Goal: Transaction & Acquisition: Book appointment/travel/reservation

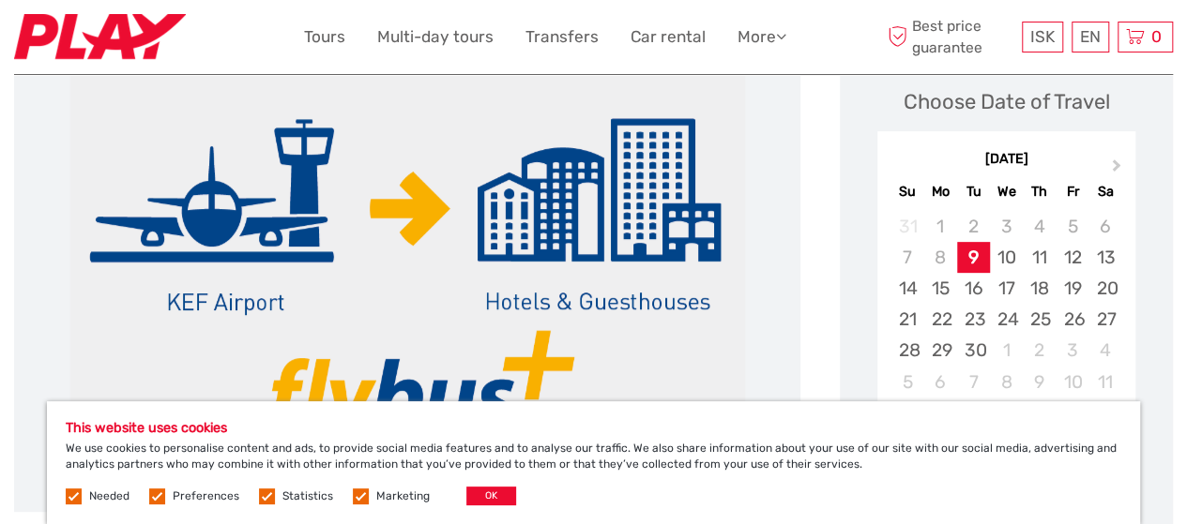
scroll to position [281, 0]
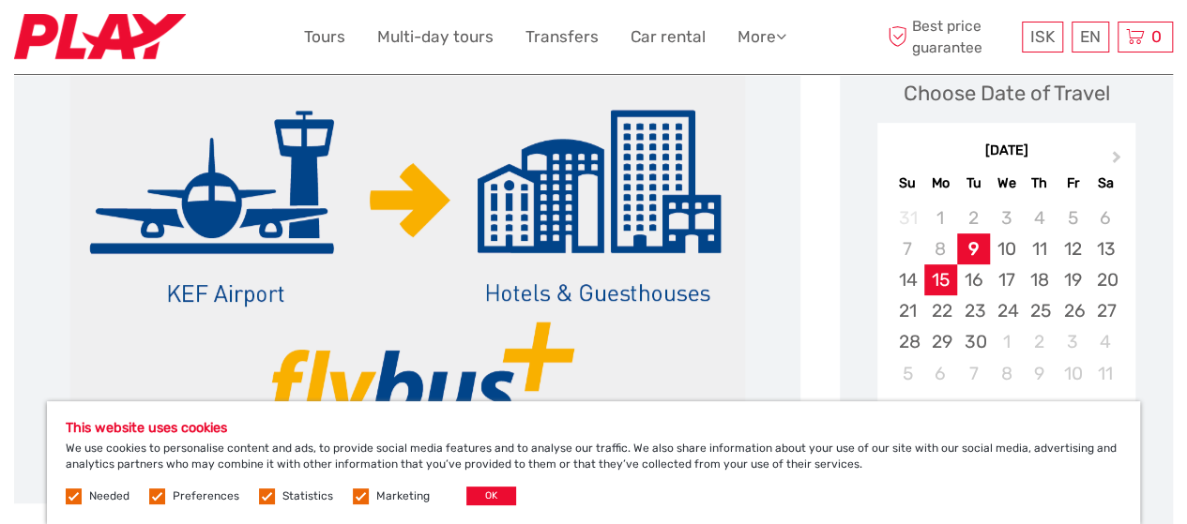
click at [942, 288] on div "15" at bounding box center [940, 280] width 33 height 31
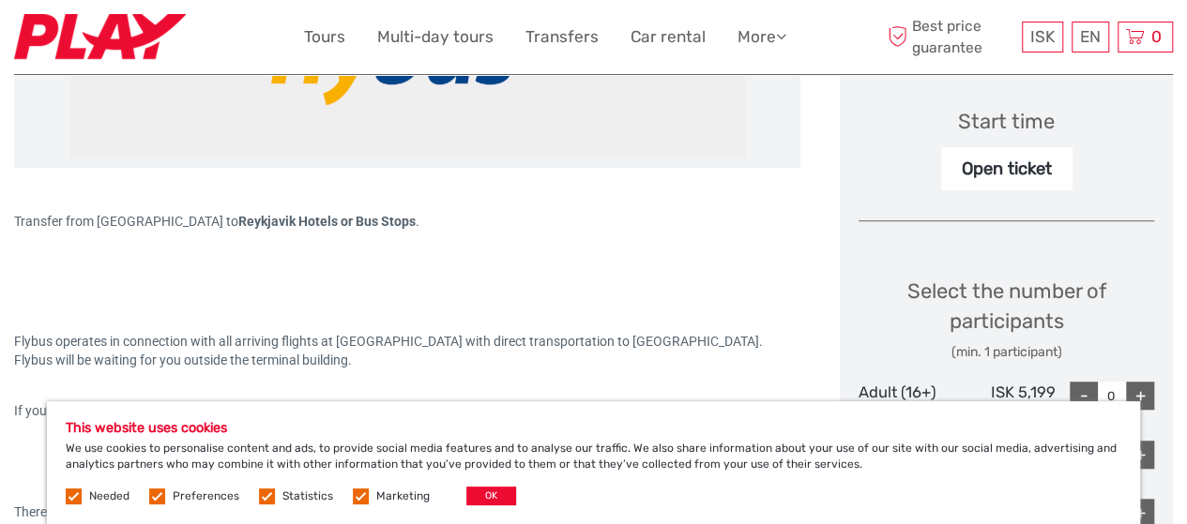
scroll to position [657, 0]
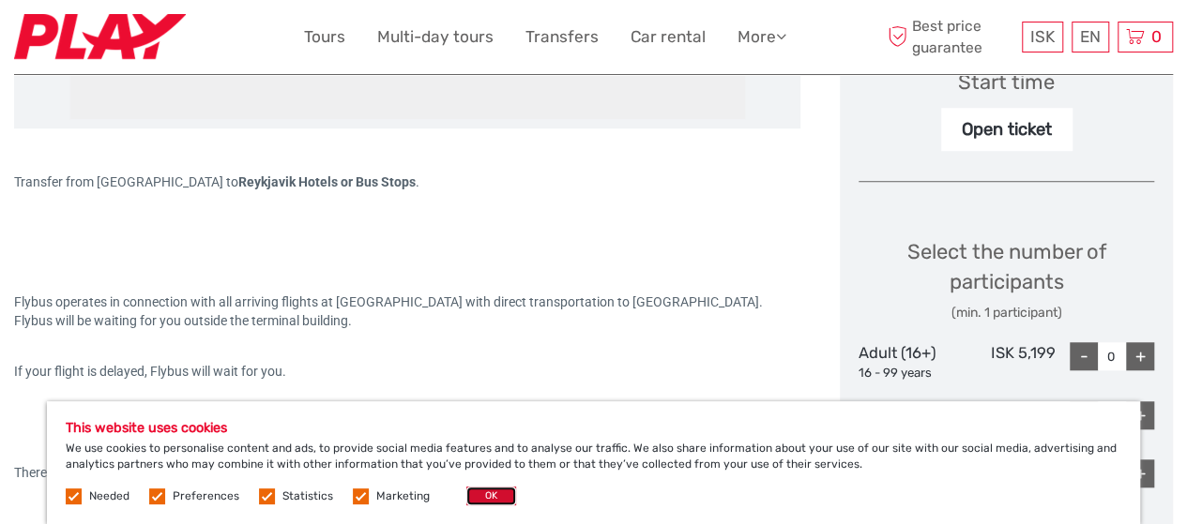
click at [495, 498] on button "OK" at bounding box center [491, 496] width 50 height 19
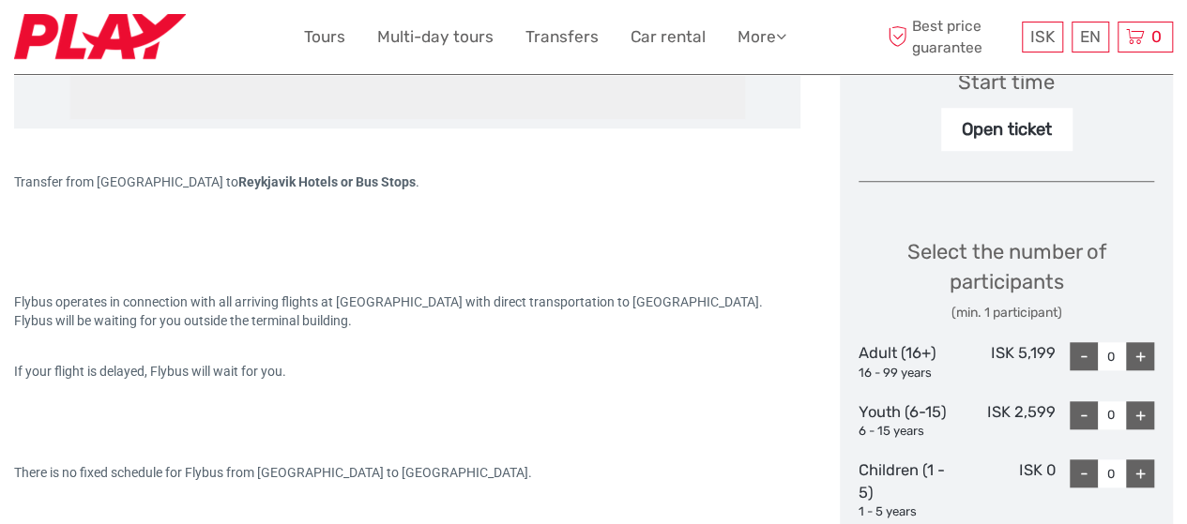
click at [1147, 357] on div "+" at bounding box center [1140, 356] width 28 height 28
type input "1"
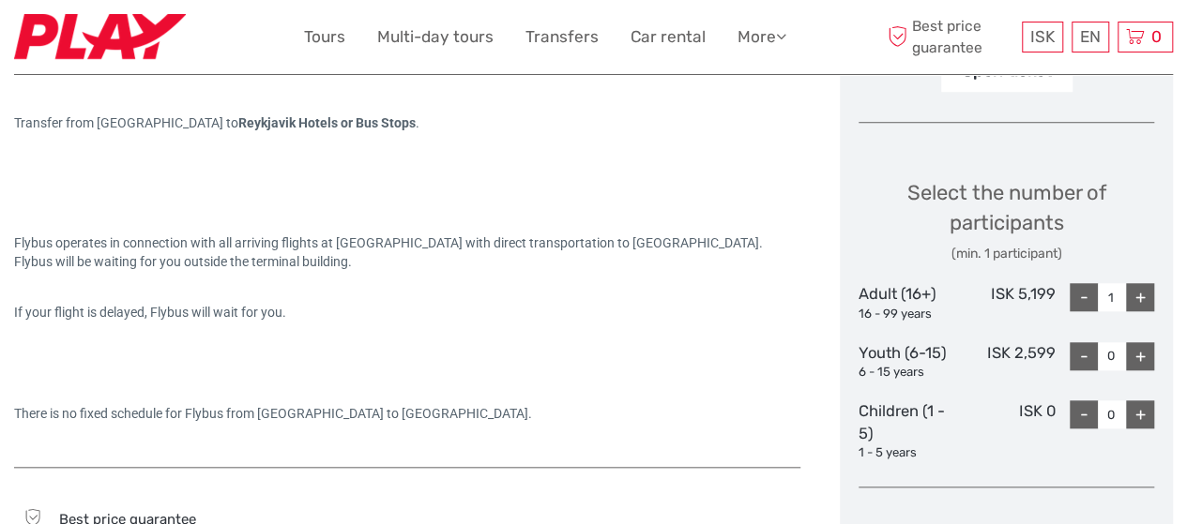
scroll to position [938, 0]
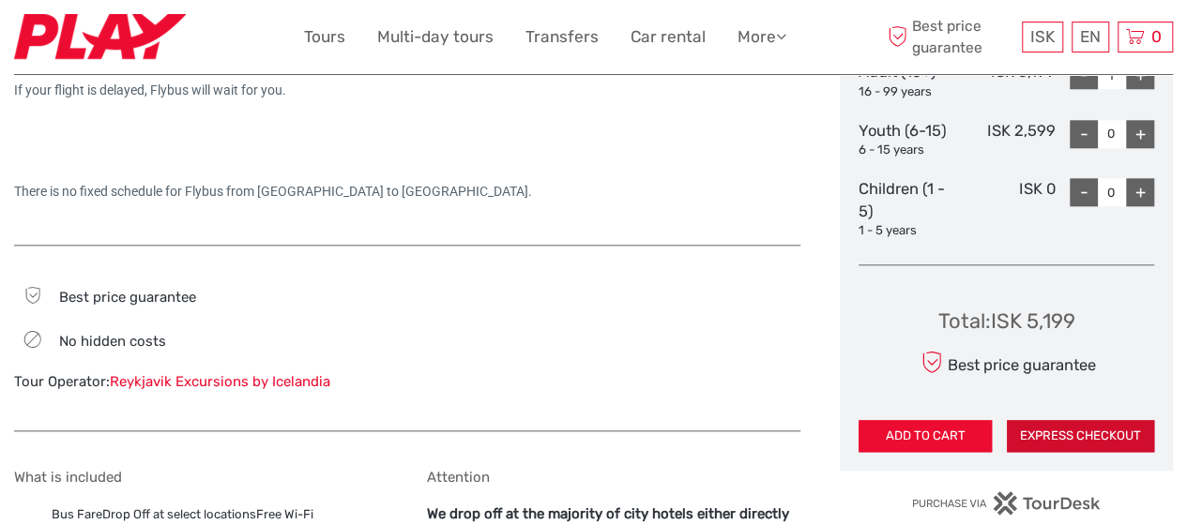
click at [1062, 438] on button "EXPRESS CHECKOUT" at bounding box center [1080, 436] width 147 height 32
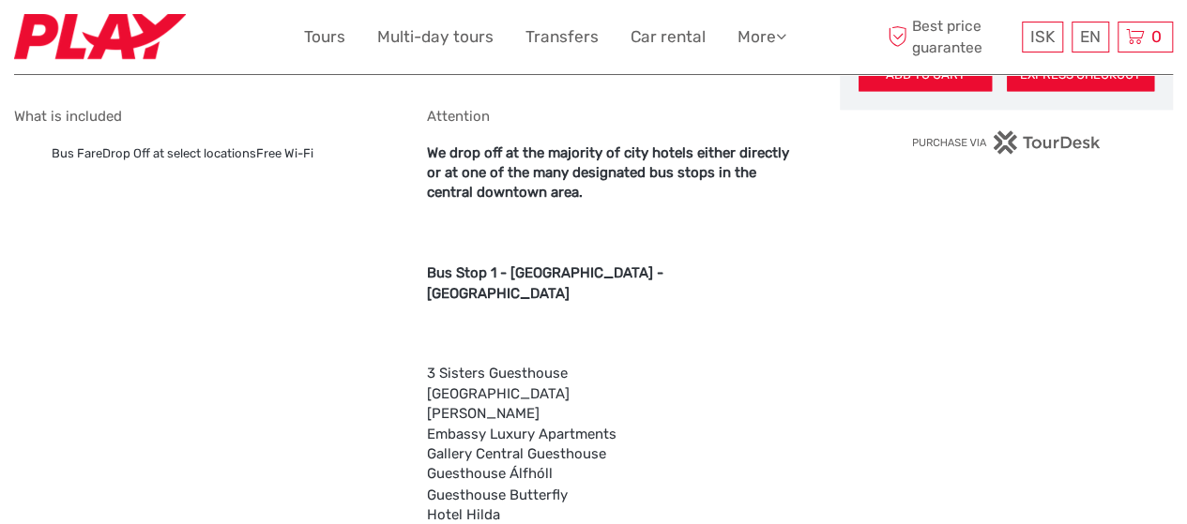
scroll to position [1407, 0]
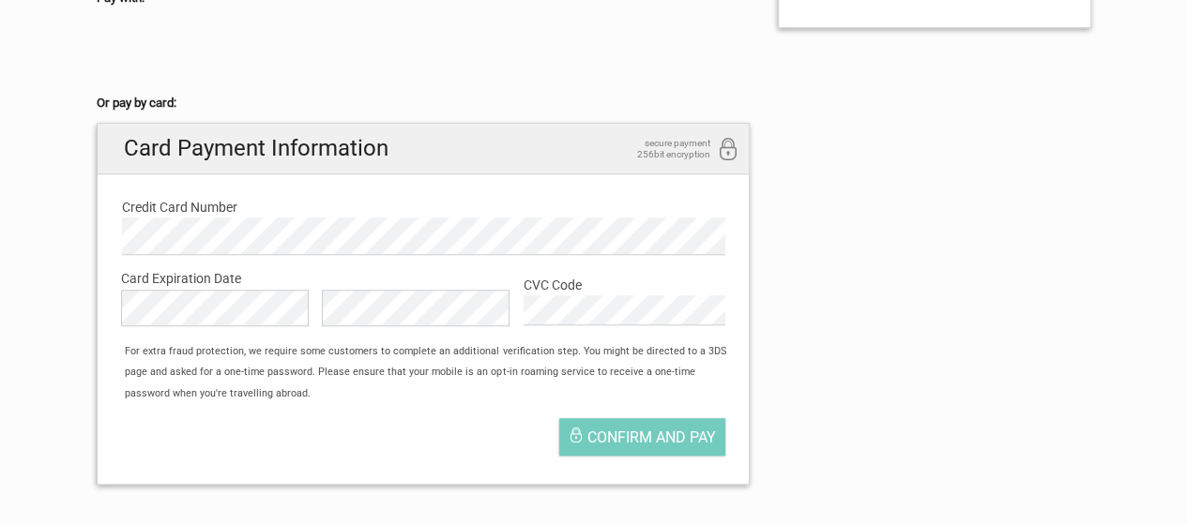
scroll to position [657, 0]
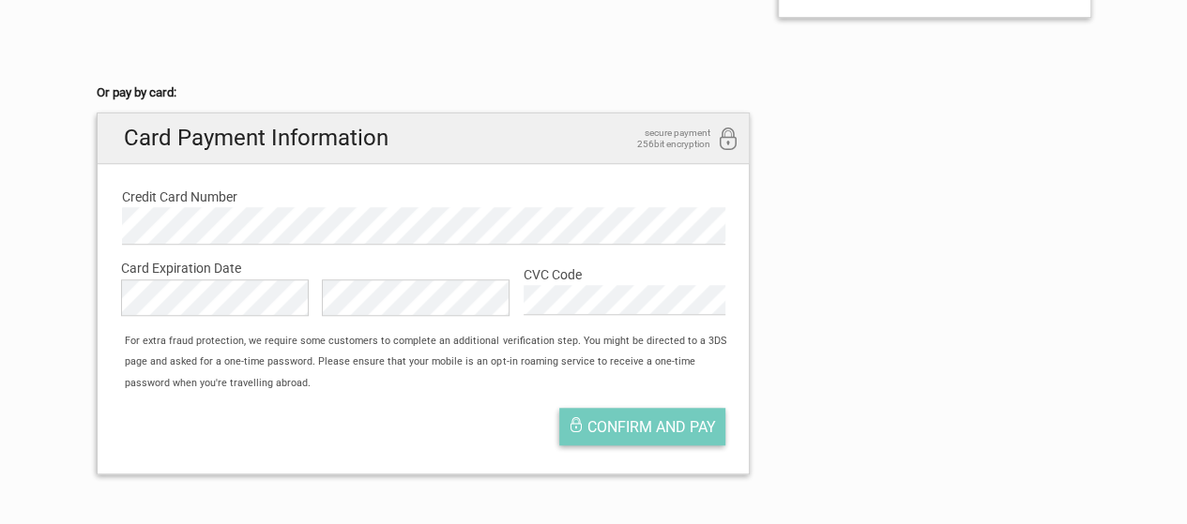
click at [686, 425] on span "Confirm and pay" at bounding box center [651, 427] width 129 height 18
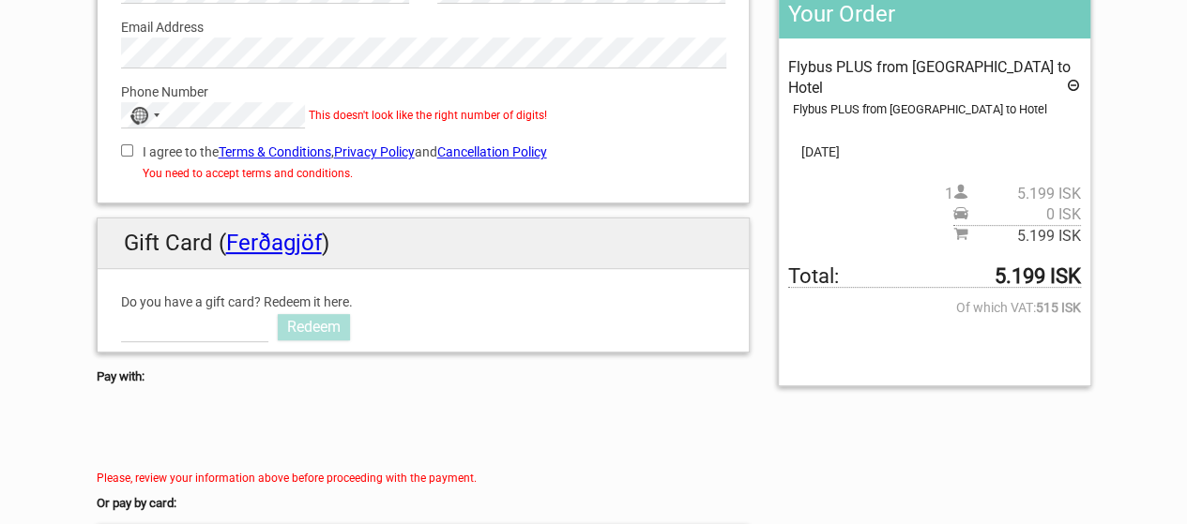
scroll to position [188, 0]
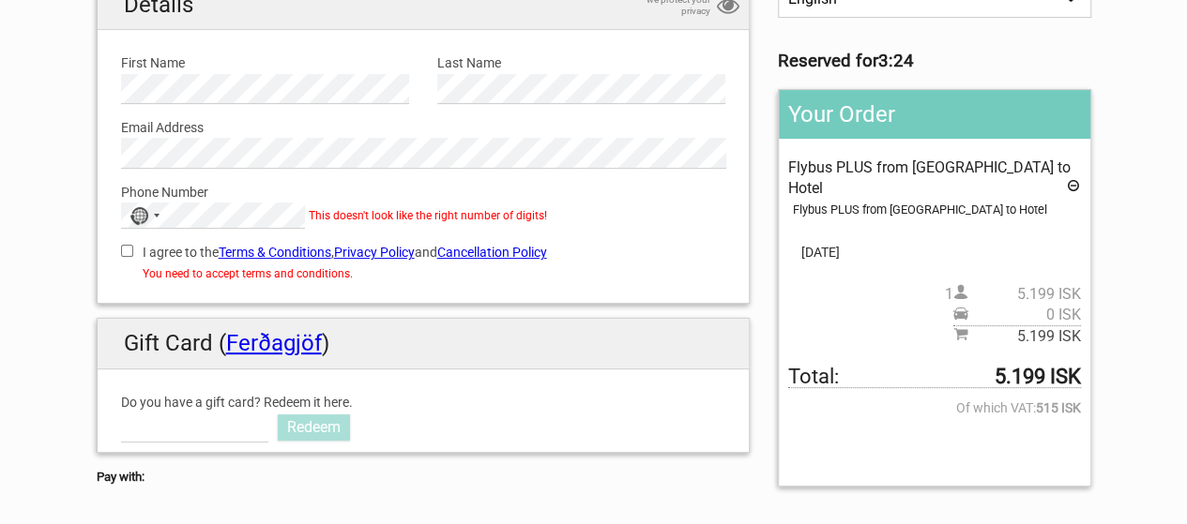
click at [125, 245] on input "I agree to the Terms & Conditions , Privacy Policy and Cancellation Policy" at bounding box center [127, 251] width 12 height 12
checkbox input "true"
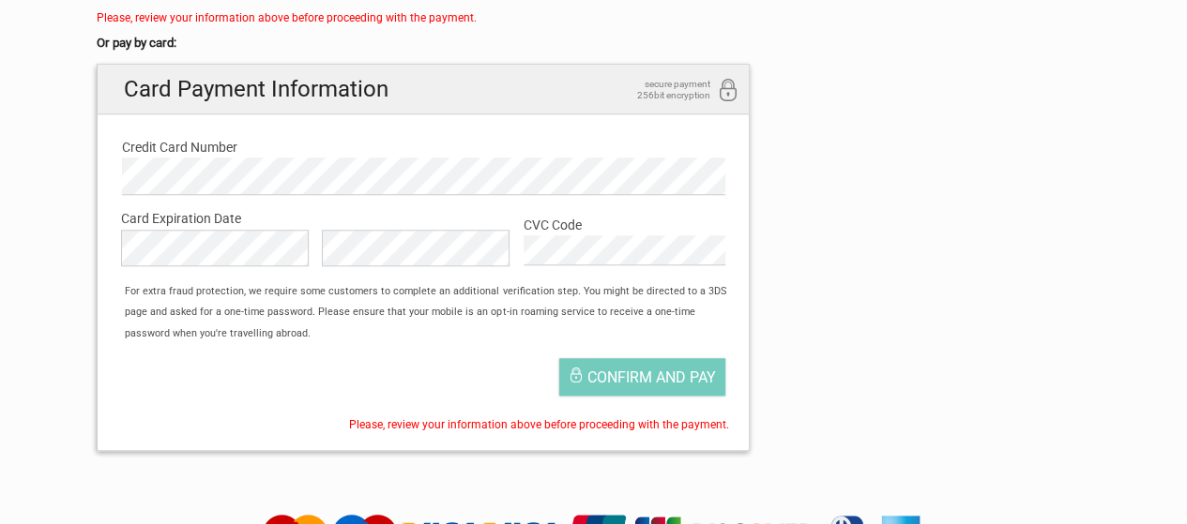
scroll to position [751, 0]
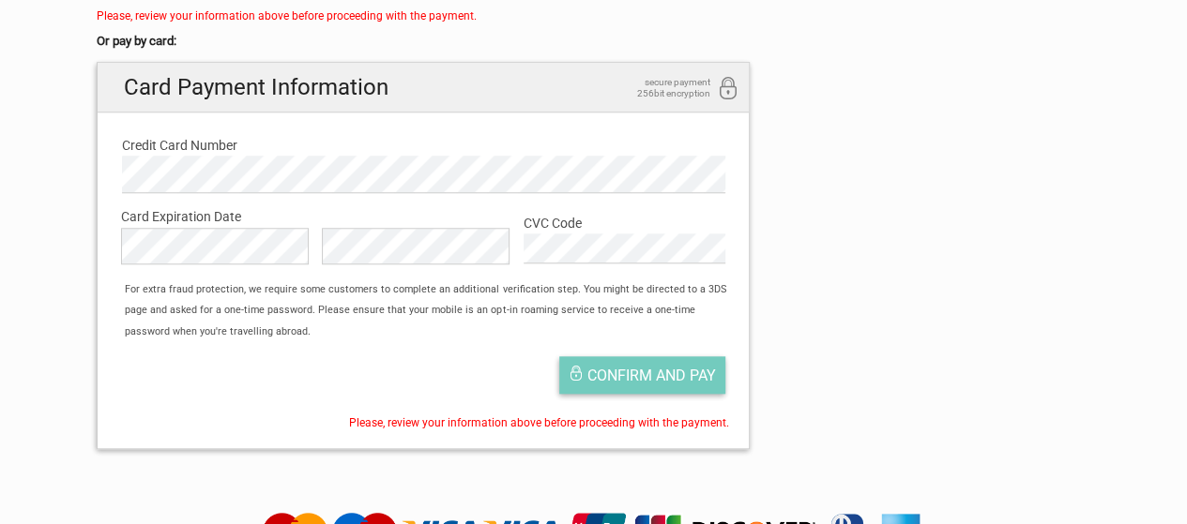
click at [670, 380] on span "Confirm and pay" at bounding box center [651, 376] width 129 height 18
click at [672, 374] on span "Confirm and pay" at bounding box center [651, 376] width 129 height 18
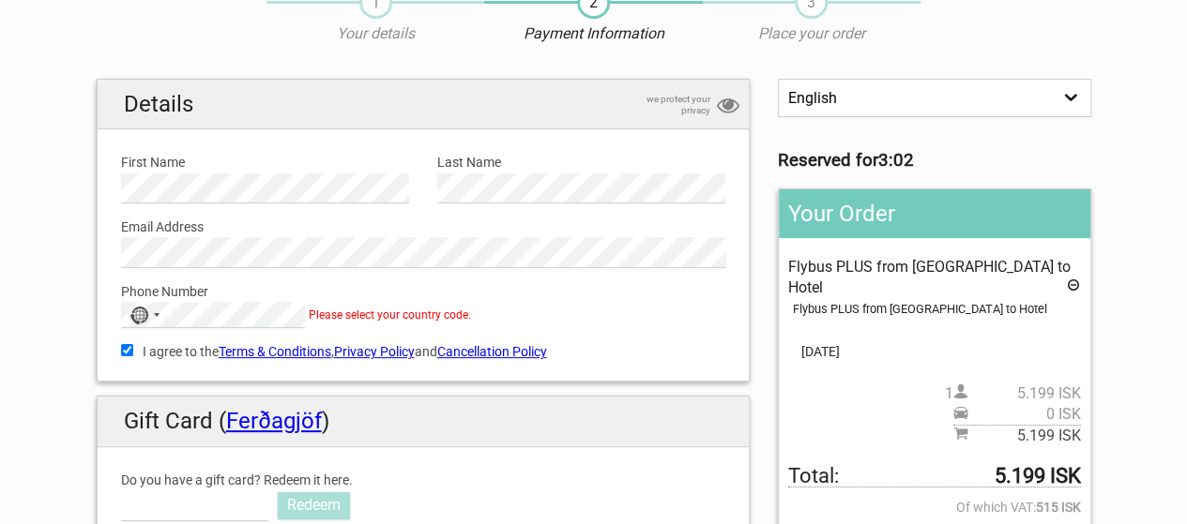
scroll to position [0, 0]
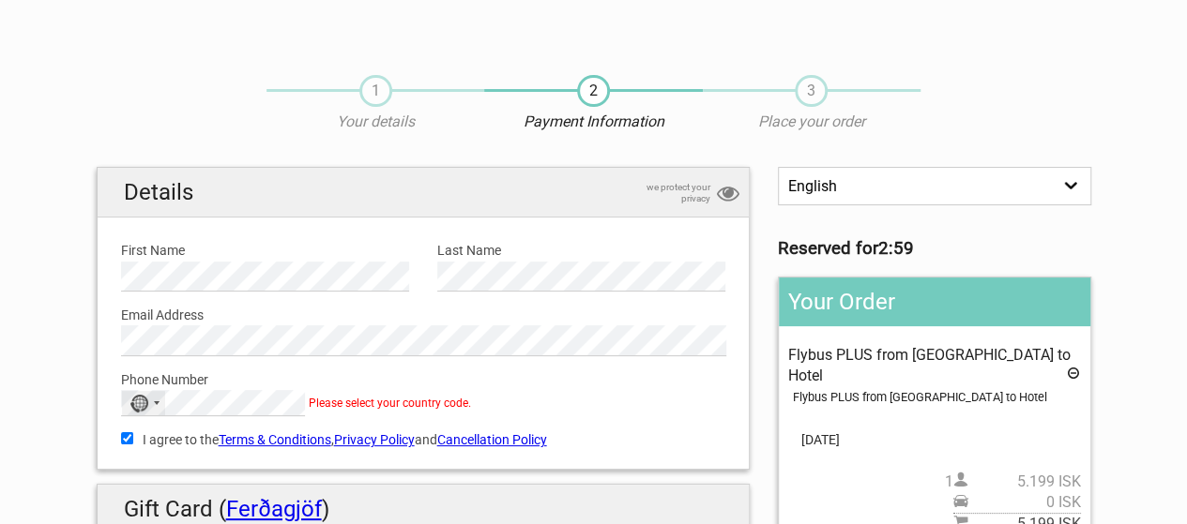
click at [157, 405] on div "No country selected" at bounding box center [143, 403] width 43 height 24
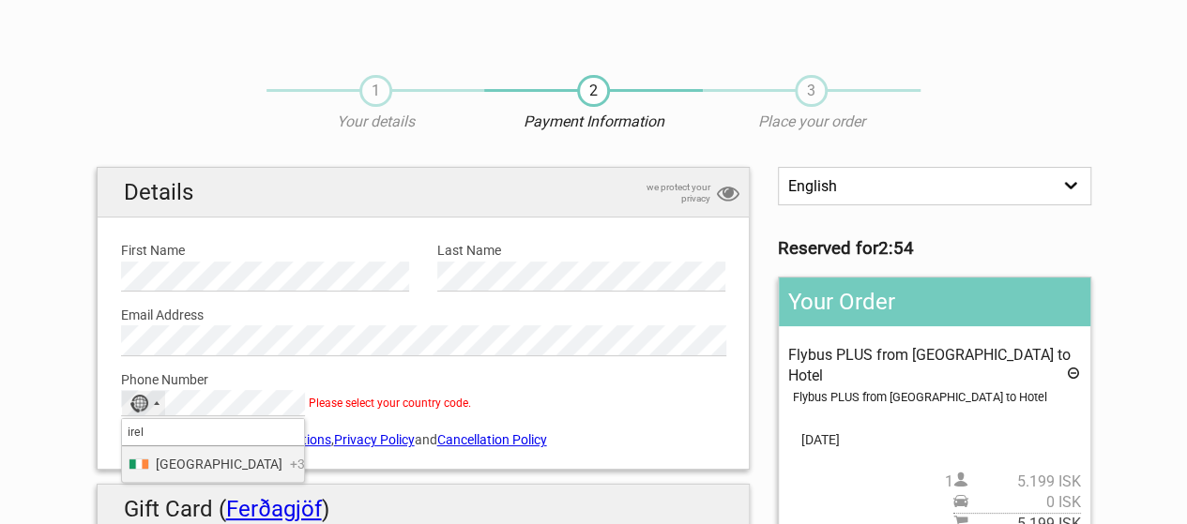
type input "irel"
click at [175, 464] on span "Ireland" at bounding box center [219, 464] width 127 height 21
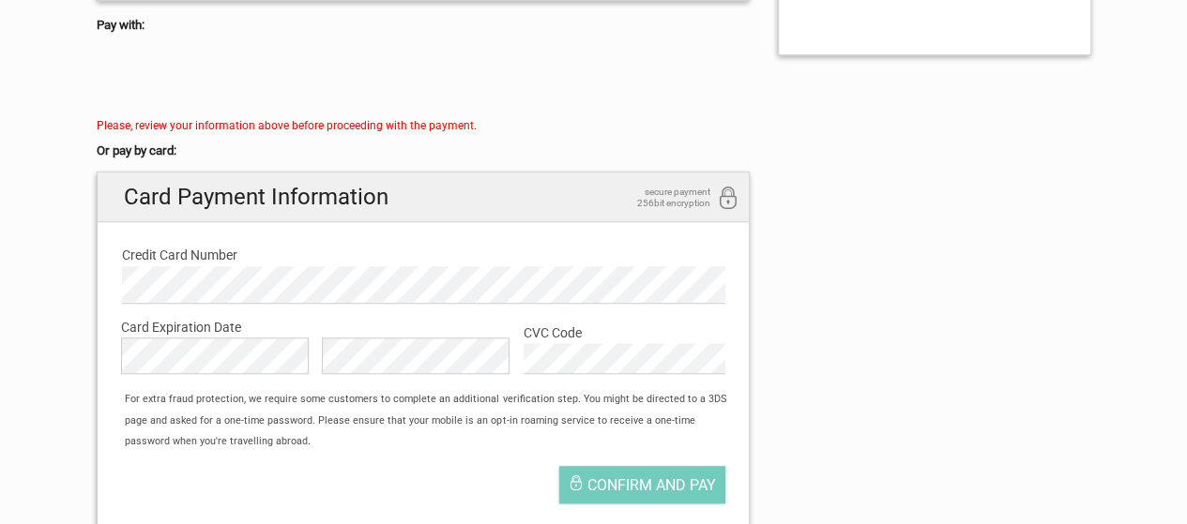
scroll to position [657, 0]
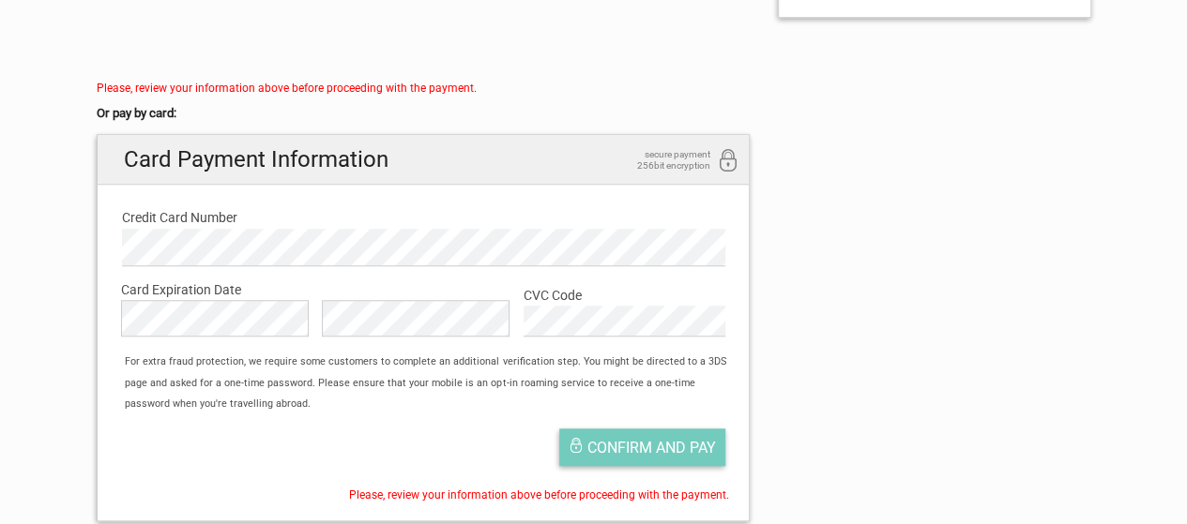
click at [598, 452] on span "Confirm and pay" at bounding box center [651, 448] width 129 height 18
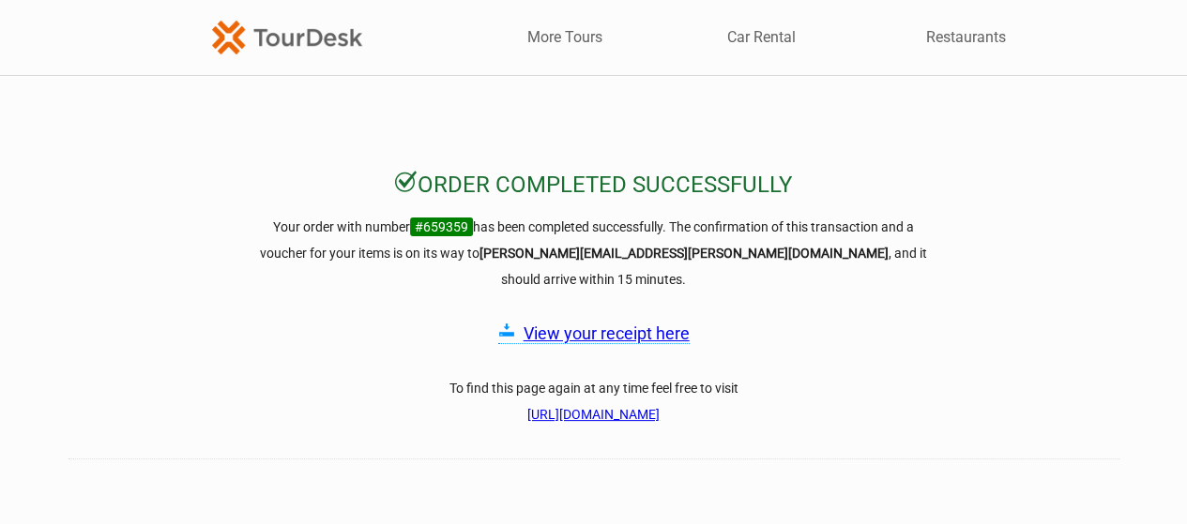
click at [618, 324] on link "View your receipt here" at bounding box center [607, 334] width 166 height 20
